Goal: Task Accomplishment & Management: Complete application form

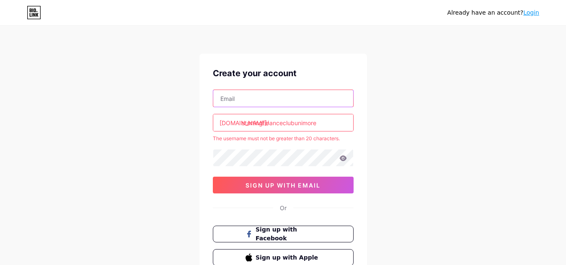
click at [263, 94] on input "text" at bounding box center [283, 98] width 140 height 17
click at [275, 91] on input "text" at bounding box center [283, 98] width 140 height 17
type input "[DOMAIN_NAME]"
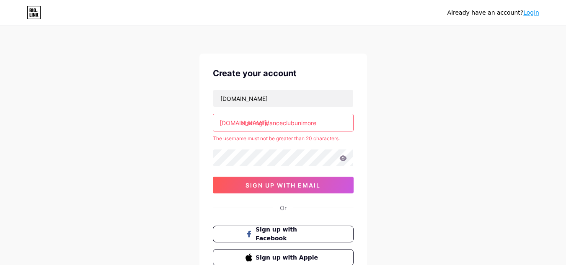
click at [268, 124] on input "startingfinanceclubunimore" at bounding box center [283, 122] width 140 height 17
click at [323, 124] on input "startingfinanceclubunimore" at bounding box center [283, 122] width 140 height 17
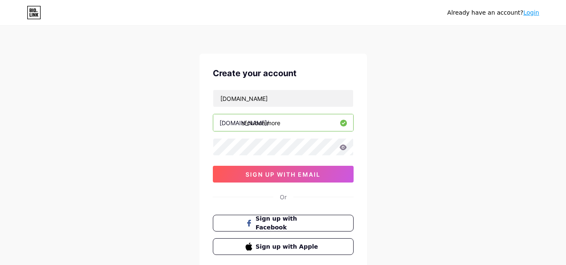
type input "sfclubunimore"
click at [411, 152] on div "Already have an account? Login Create your account [DOMAIN_NAME] [DOMAIN_NAME]/…" at bounding box center [283, 160] width 566 height 321
click at [184, 140] on div "Already have an account? Login Create your account [DOMAIN_NAME] [DOMAIN_NAME]/…" at bounding box center [283, 160] width 566 height 321
click at [342, 149] on icon at bounding box center [343, 147] width 7 height 5
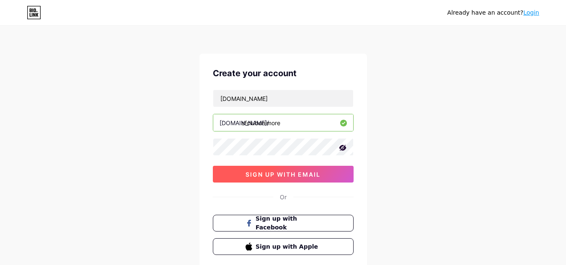
click at [278, 172] on span "sign up with email" at bounding box center [283, 174] width 75 height 7
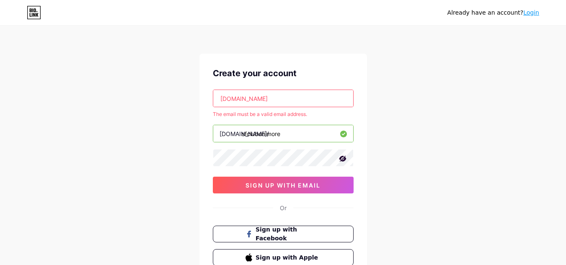
click at [260, 100] on input "[DOMAIN_NAME]" at bounding box center [283, 98] width 140 height 17
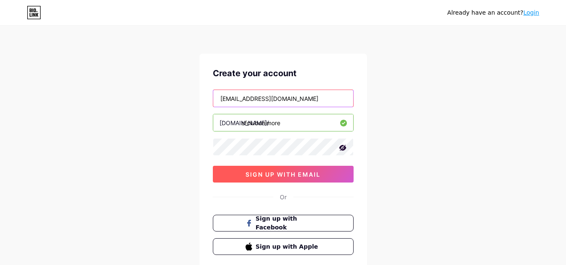
type input "[EMAIL_ADDRESS][DOMAIN_NAME]"
click at [281, 175] on span "sign up with email" at bounding box center [283, 174] width 75 height 7
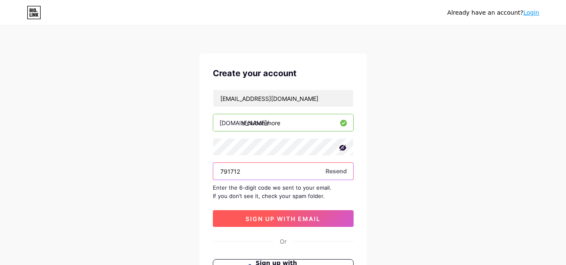
type input "791712"
click at [253, 213] on button "sign up with email" at bounding box center [283, 218] width 141 height 17
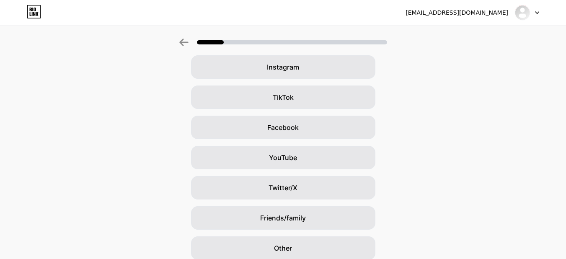
scroll to position [102, 0]
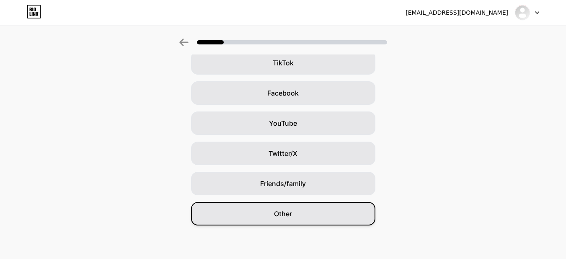
click at [289, 220] on div "Other" at bounding box center [283, 213] width 184 height 23
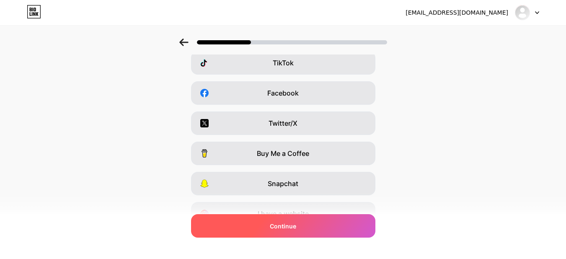
scroll to position [0, 0]
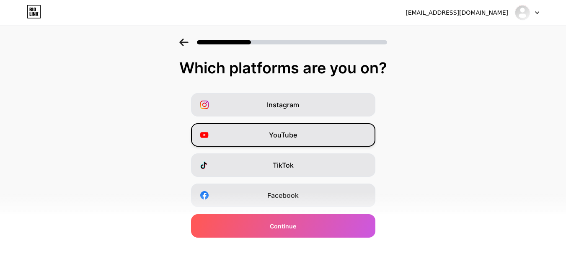
click at [291, 136] on span "YouTube" at bounding box center [283, 135] width 28 height 10
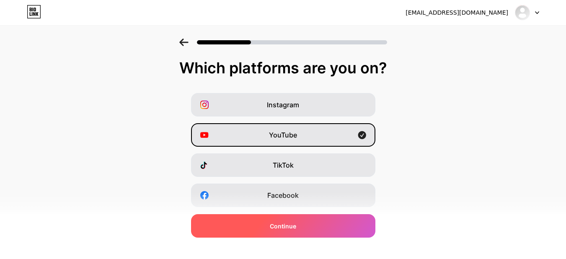
click at [286, 224] on span "Continue" at bounding box center [283, 226] width 26 height 9
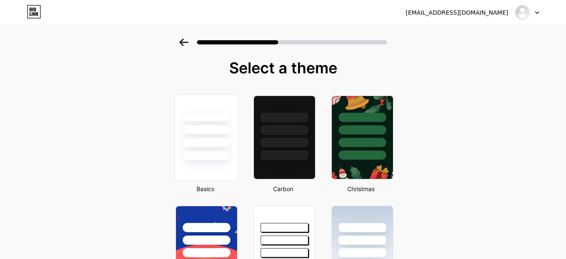
click at [215, 158] on div at bounding box center [206, 156] width 49 height 10
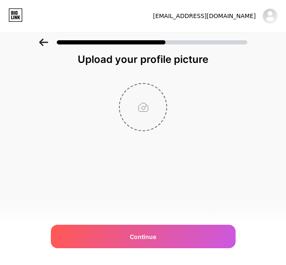
click at [137, 102] on input "file" at bounding box center [143, 107] width 47 height 47
type input "C:\fakepath\LOGO SF CLUB UNIMORE_NERO PNG (1).png"
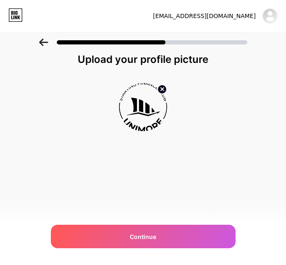
click at [151, 120] on img at bounding box center [143, 107] width 48 height 48
click at [143, 113] on img at bounding box center [143, 107] width 48 height 48
drag, startPoint x: 143, startPoint y: 113, endPoint x: 138, endPoint y: 117, distance: 6.0
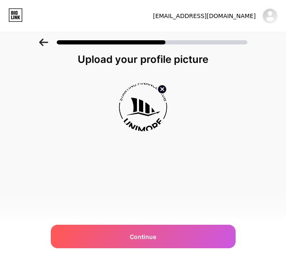
click at [138, 117] on img at bounding box center [143, 107] width 48 height 48
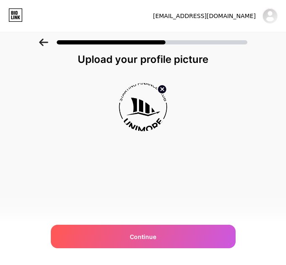
click at [142, 96] on img at bounding box center [143, 107] width 48 height 48
drag, startPoint x: 142, startPoint y: 96, endPoint x: 126, endPoint y: 115, distance: 24.8
click at [126, 115] on img at bounding box center [143, 107] width 48 height 48
drag, startPoint x: 130, startPoint y: 114, endPoint x: 99, endPoint y: 143, distance: 41.8
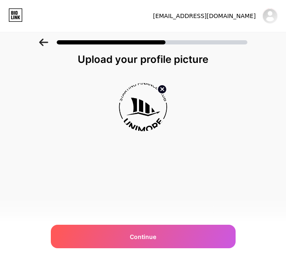
click at [99, 143] on div "Upload your profile picture Continue" at bounding box center [143, 113] width 168 height 120
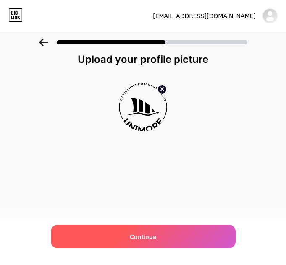
click at [92, 246] on div "Continue" at bounding box center [143, 236] width 184 height 23
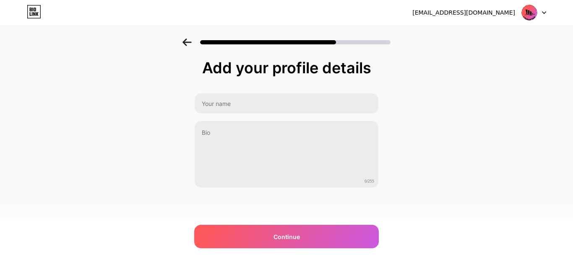
click at [532, 8] on img at bounding box center [529, 13] width 16 height 16
click at [407, 70] on div "Add your profile details 0/255 Continue Error" at bounding box center [286, 135] width 573 height 192
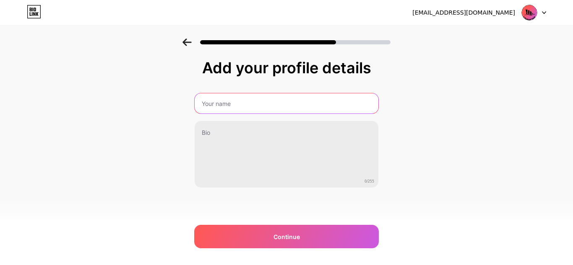
click at [231, 99] on input "text" at bounding box center [287, 104] width 184 height 20
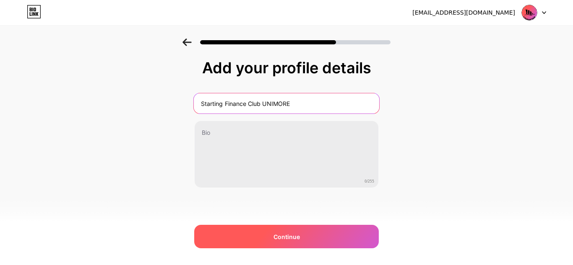
type input "Starting Finance Club UNIMORE"
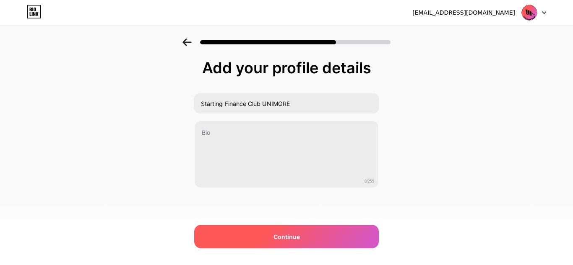
click at [248, 227] on div "Continue" at bounding box center [286, 236] width 184 height 23
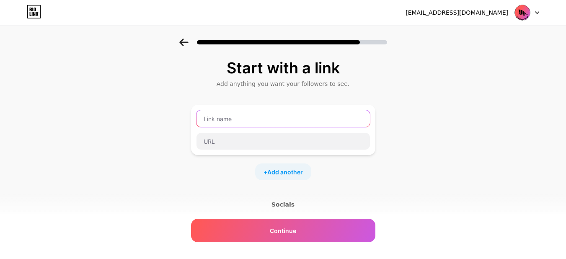
click at [255, 123] on input "text" at bounding box center [284, 118] width 174 height 17
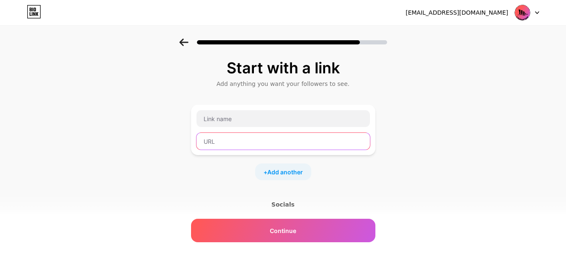
click at [257, 143] on input "text" at bounding box center [284, 141] width 174 height 17
paste input "[URL][DOMAIN_NAME]"
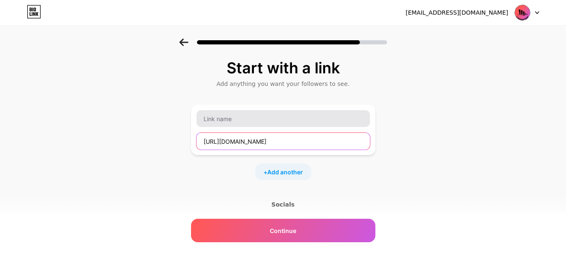
type input "[URL][DOMAIN_NAME]"
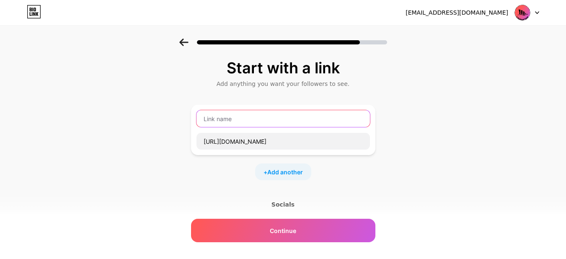
click at [246, 117] on input "text" at bounding box center [284, 118] width 174 height 17
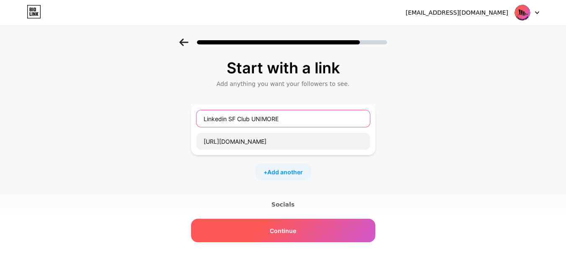
type input "Linkedin SF Club UNIMORE"
click at [311, 235] on div "Continue" at bounding box center [283, 230] width 184 height 23
click at [268, 235] on div "Continue" at bounding box center [283, 230] width 184 height 23
click at [353, 224] on div "Continue" at bounding box center [283, 230] width 184 height 23
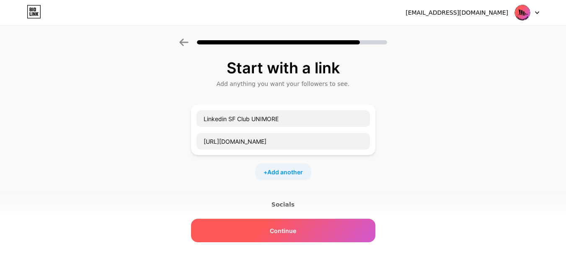
click at [353, 224] on div "Continue" at bounding box center [283, 230] width 184 height 23
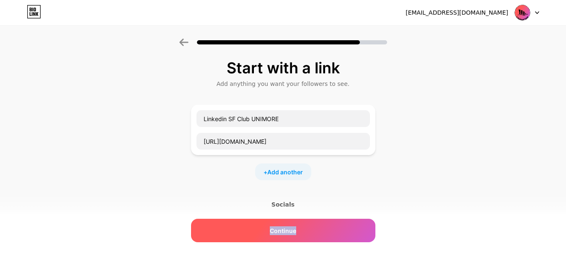
click at [353, 224] on div "Continue" at bounding box center [283, 230] width 184 height 23
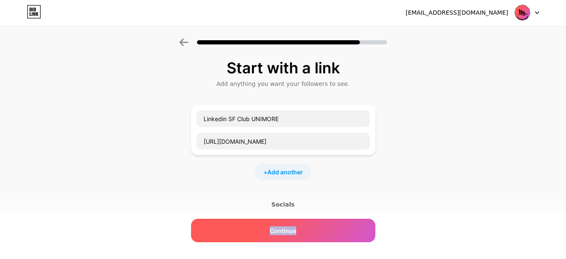
click at [353, 224] on div "Continue" at bounding box center [283, 230] width 184 height 23
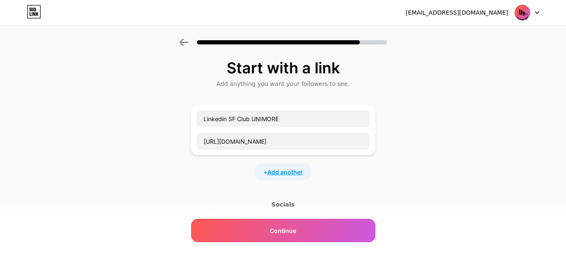
click at [279, 174] on span "Add another" at bounding box center [286, 172] width 36 height 9
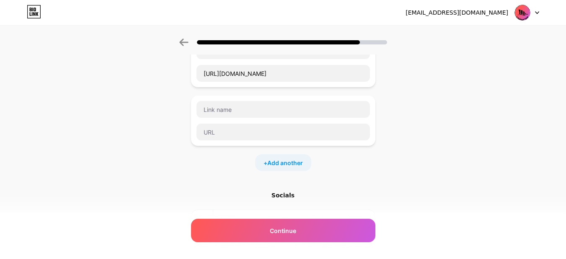
scroll to position [67, 0]
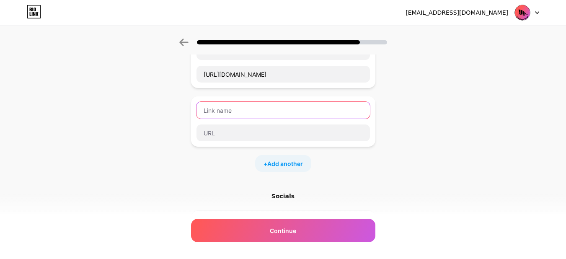
click at [261, 114] on input "text" at bounding box center [284, 110] width 174 height 17
type input "Instagram SF Clu"
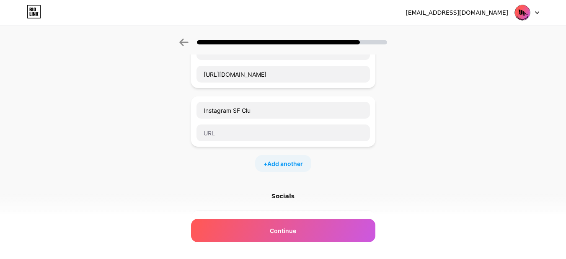
scroll to position [0, 0]
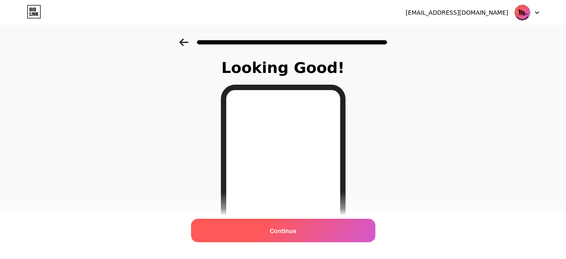
click at [265, 226] on div "Continue" at bounding box center [283, 230] width 184 height 23
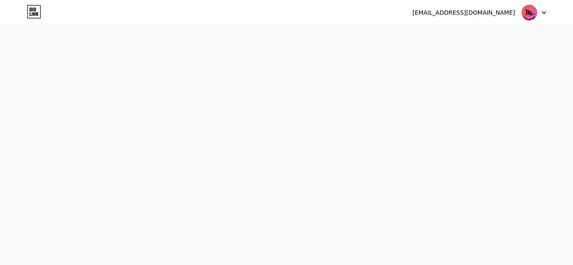
click at [398, 265] on div "[EMAIL_ADDRESS][DOMAIN_NAME] Logout Link Copied Start your 7 day free trial Can…" at bounding box center [286, 132] width 573 height 265
